Goal: Check status: Check status

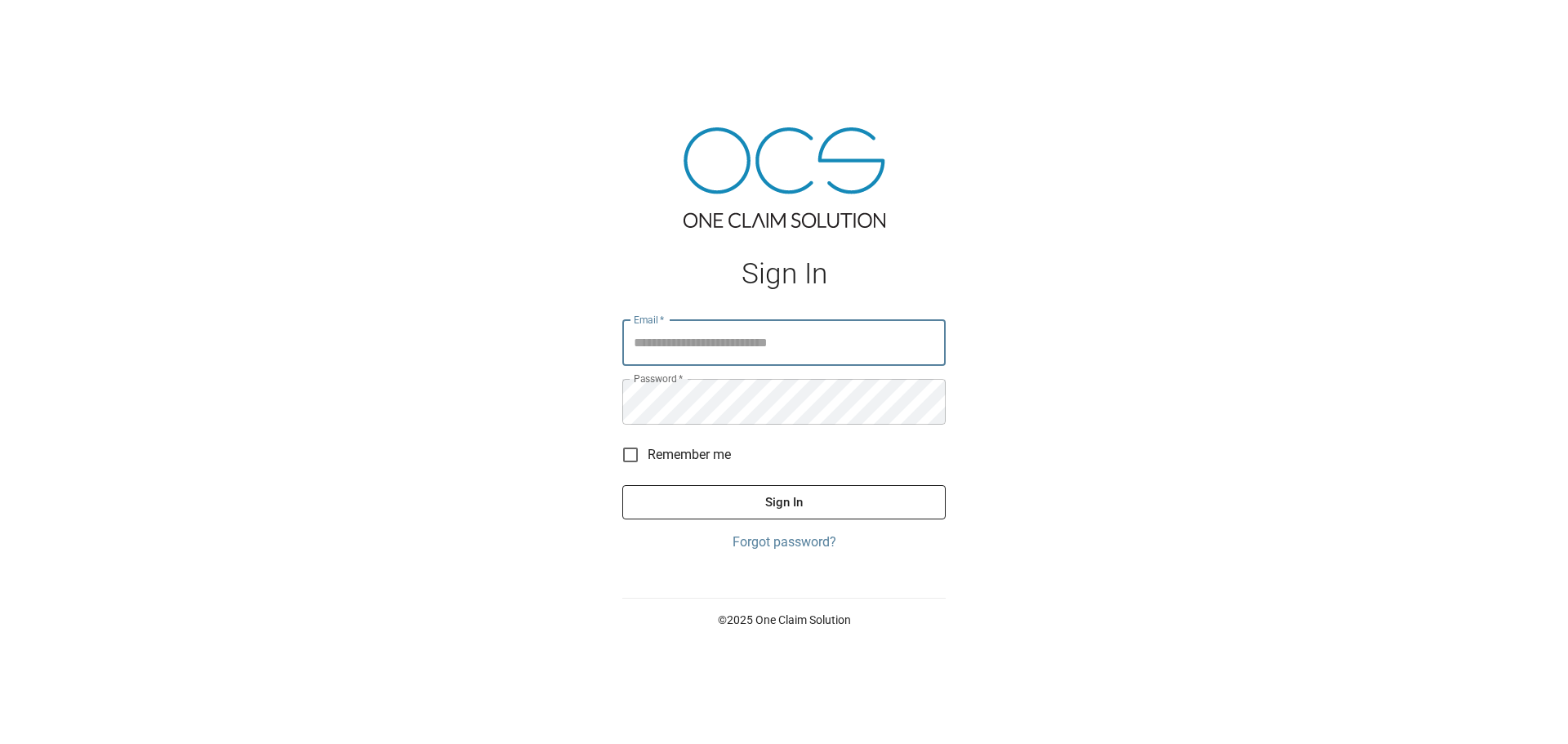
type input "**********"
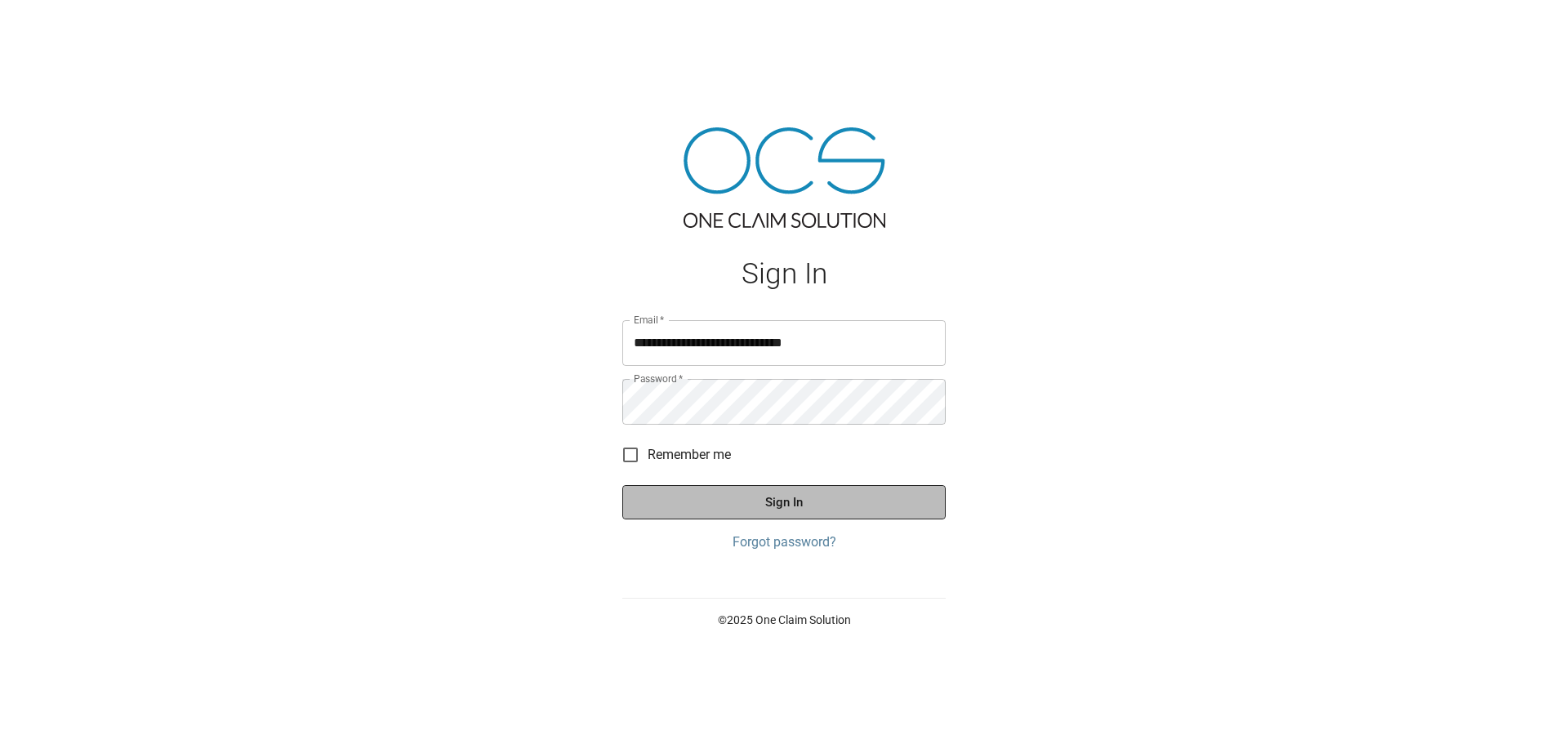
click at [774, 514] on button "Sign In" at bounding box center [784, 502] width 323 height 35
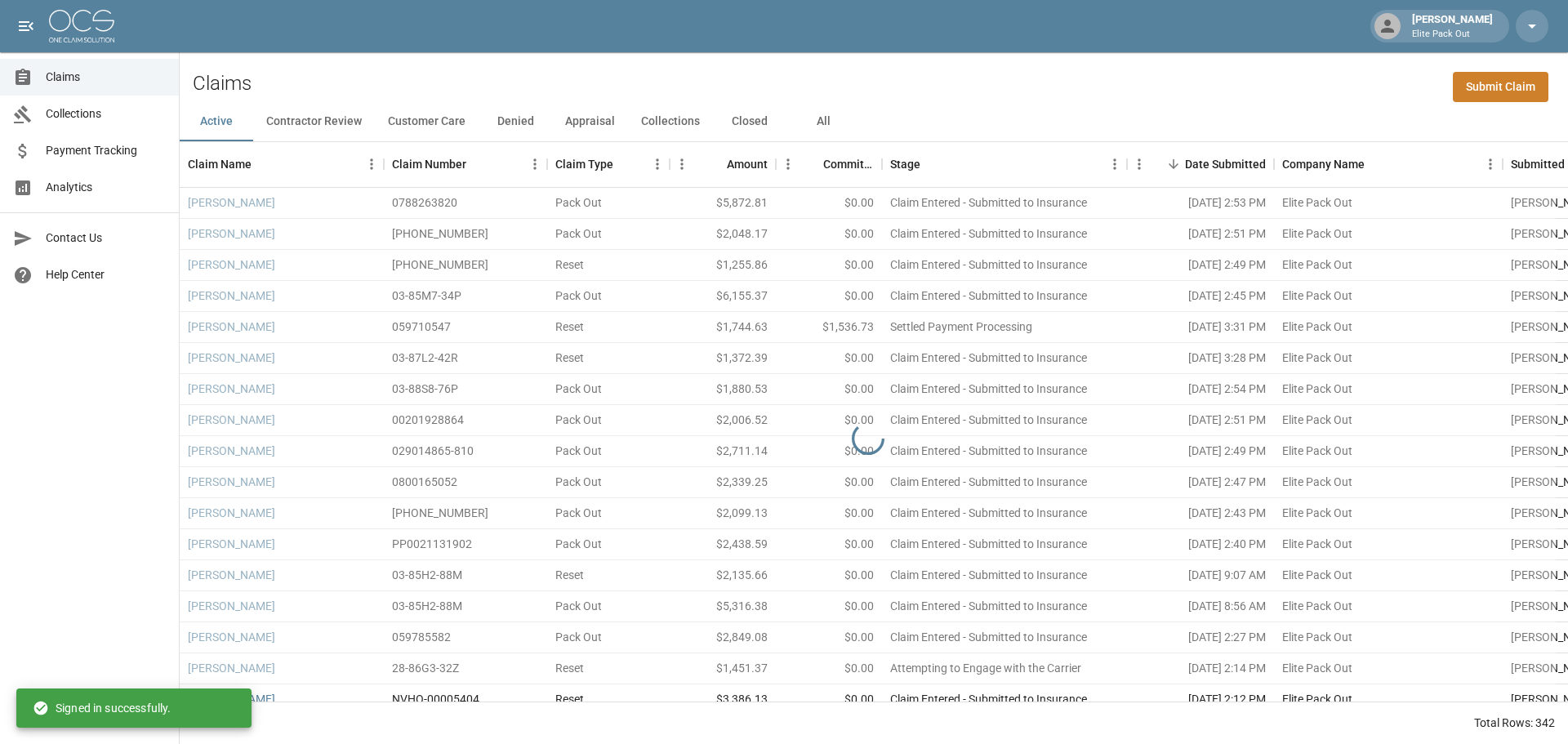
click at [120, 147] on span "Payment Tracking" at bounding box center [105, 150] width 120 height 17
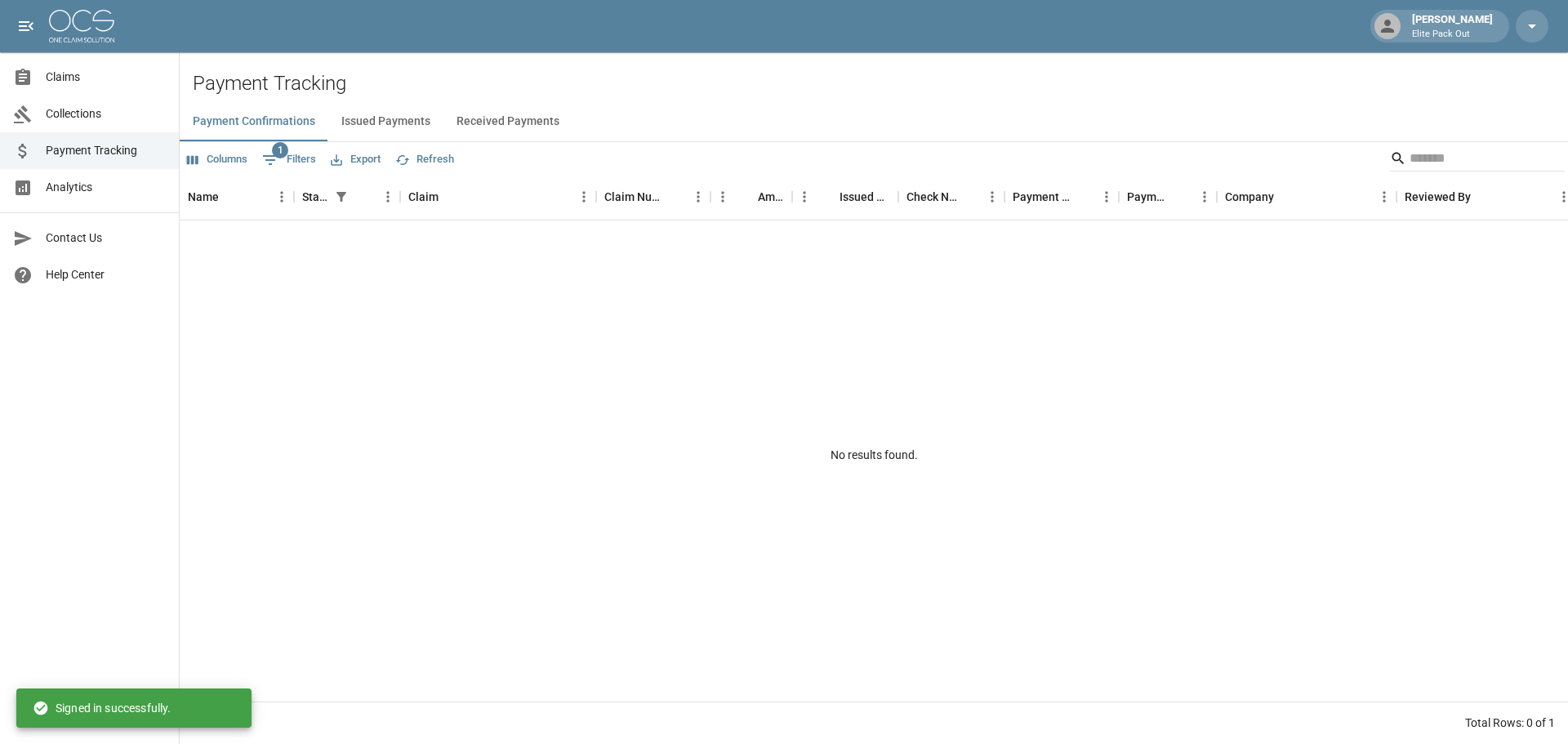
click at [472, 120] on button "Received Payments" at bounding box center [508, 122] width 129 height 40
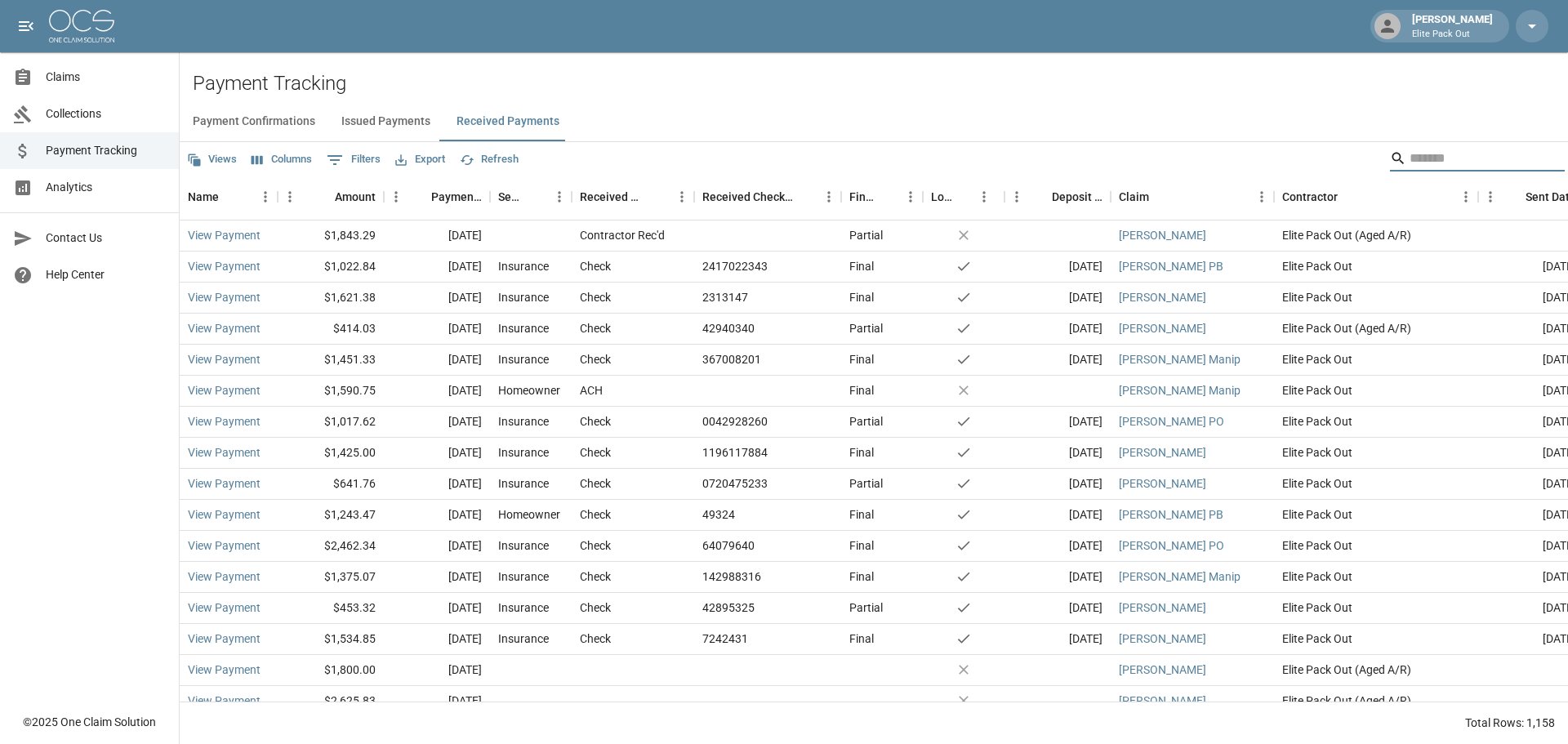
click at [1409, 150] on input "Search" at bounding box center [1475, 159] width 131 height 26
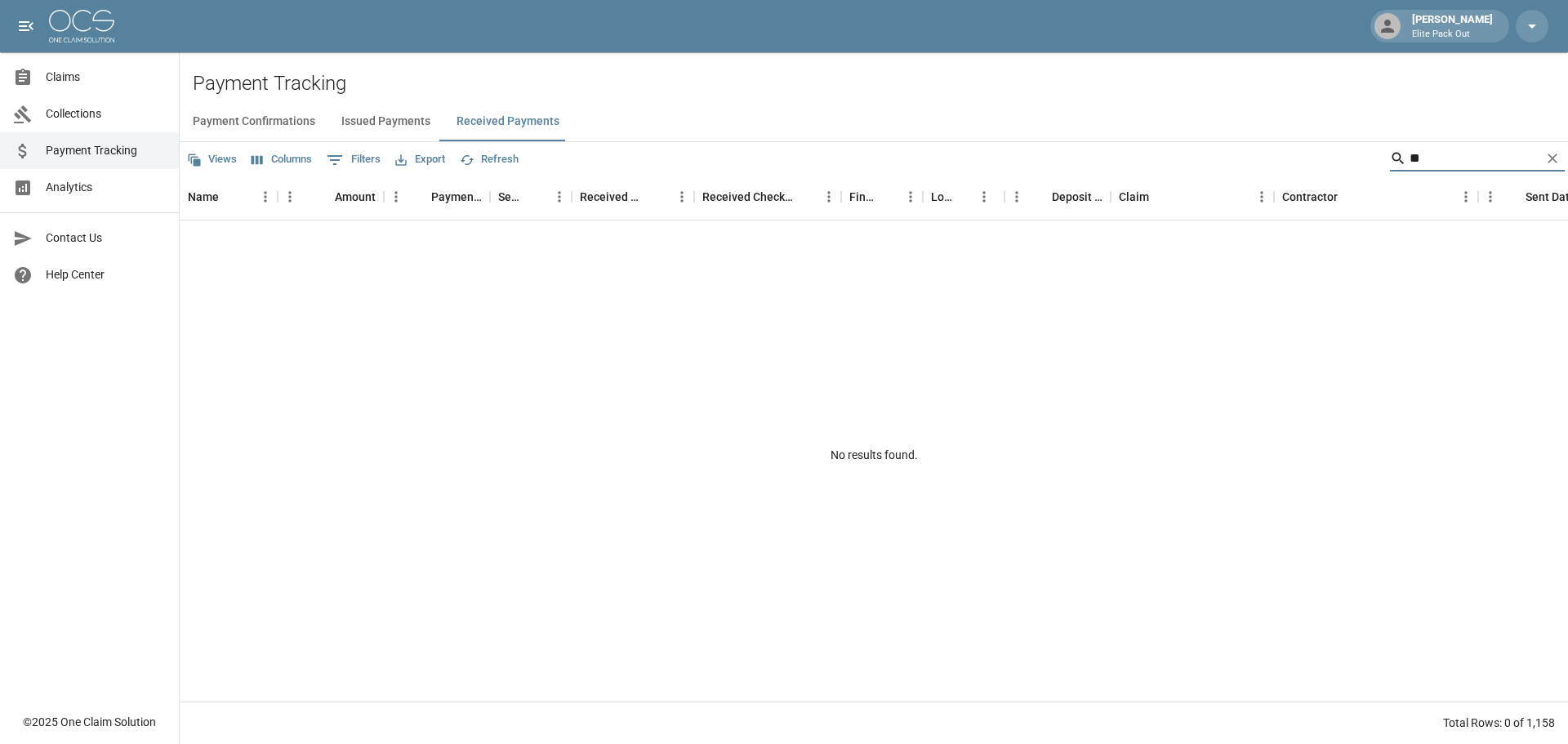
type input "*"
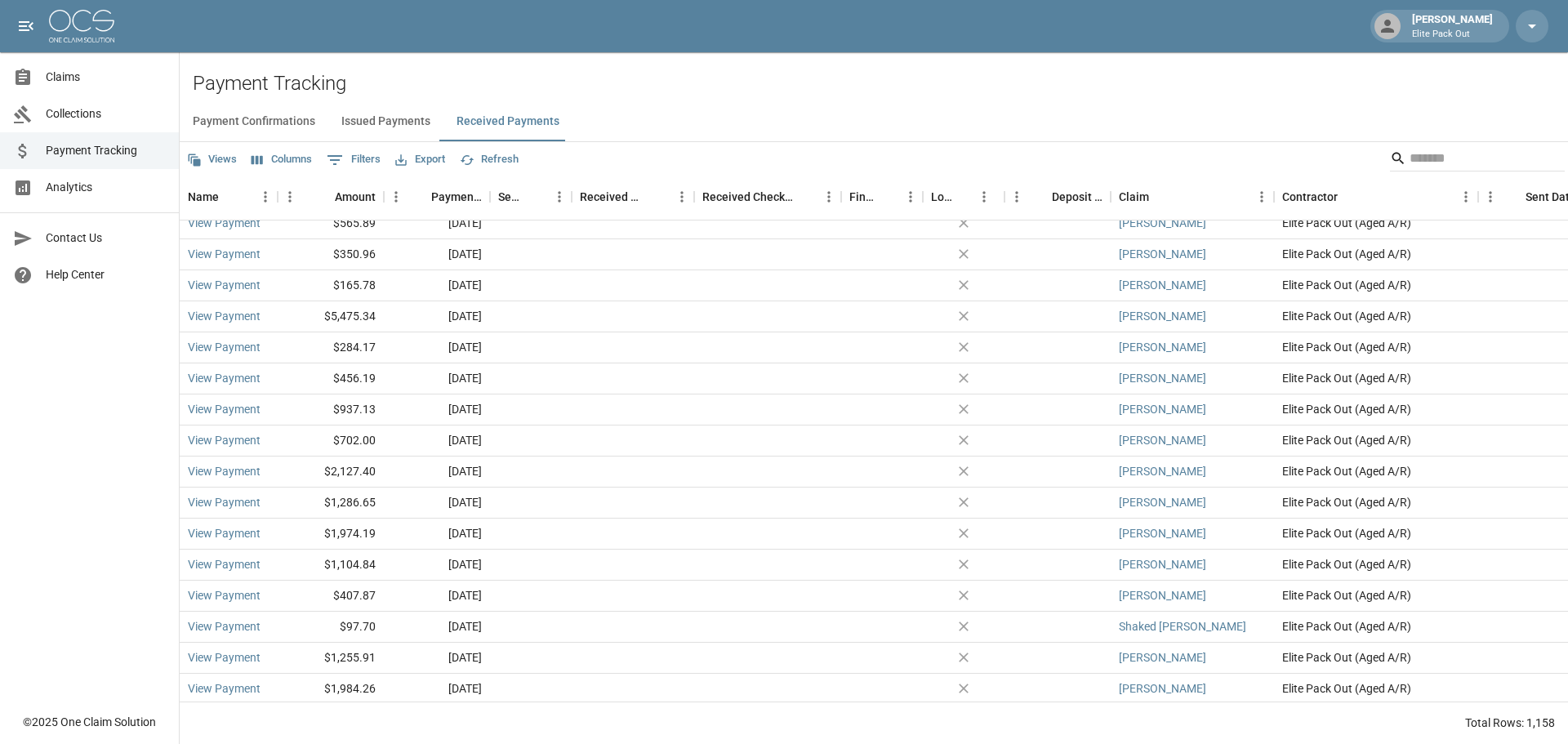
scroll to position [3267, 0]
